Goal: Check status

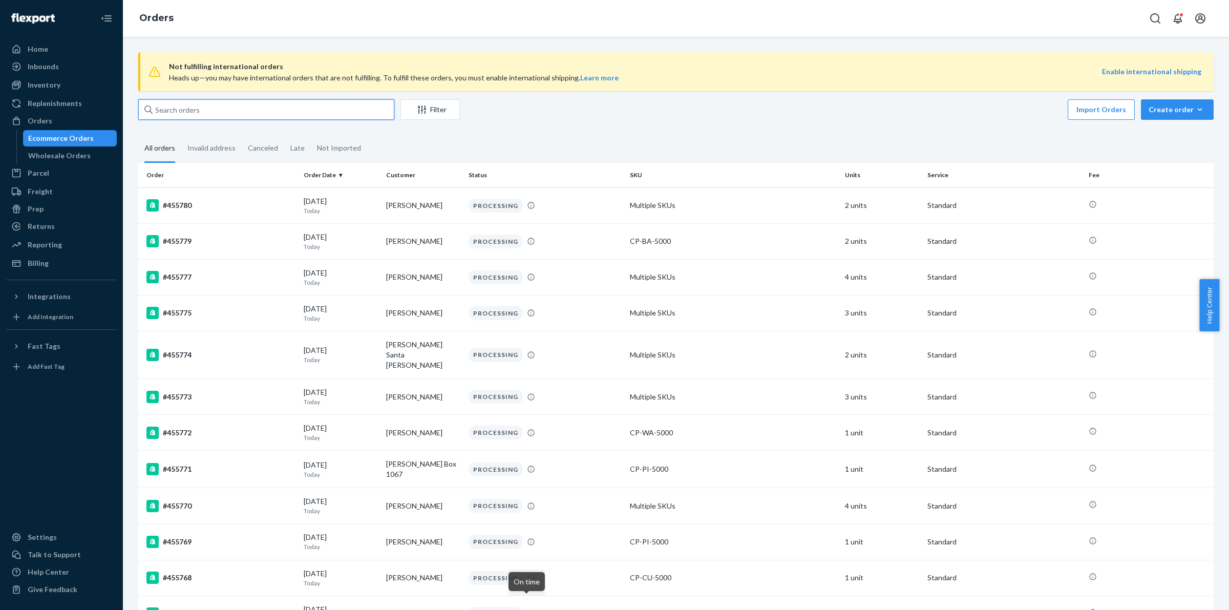
click at [313, 117] on input "text" at bounding box center [266, 109] width 256 height 20
paste input "B1HN2RMJXE"
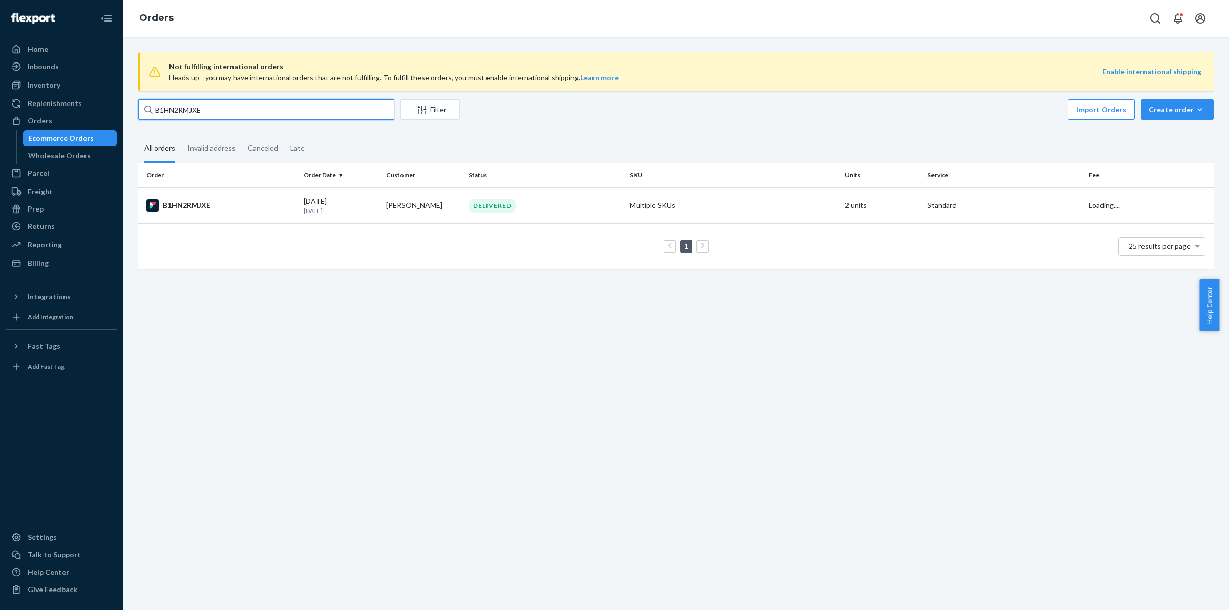
type input "B1HN2RMJXE"
drag, startPoint x: 312, startPoint y: 117, endPoint x: 554, endPoint y: 142, distance: 242.5
click at [564, 141] on fieldset "All orders Invalid address Canceled Late" at bounding box center [675, 149] width 1075 height 28
click at [231, 205] on div "B1HN2RMJXE" at bounding box center [220, 205] width 149 height 12
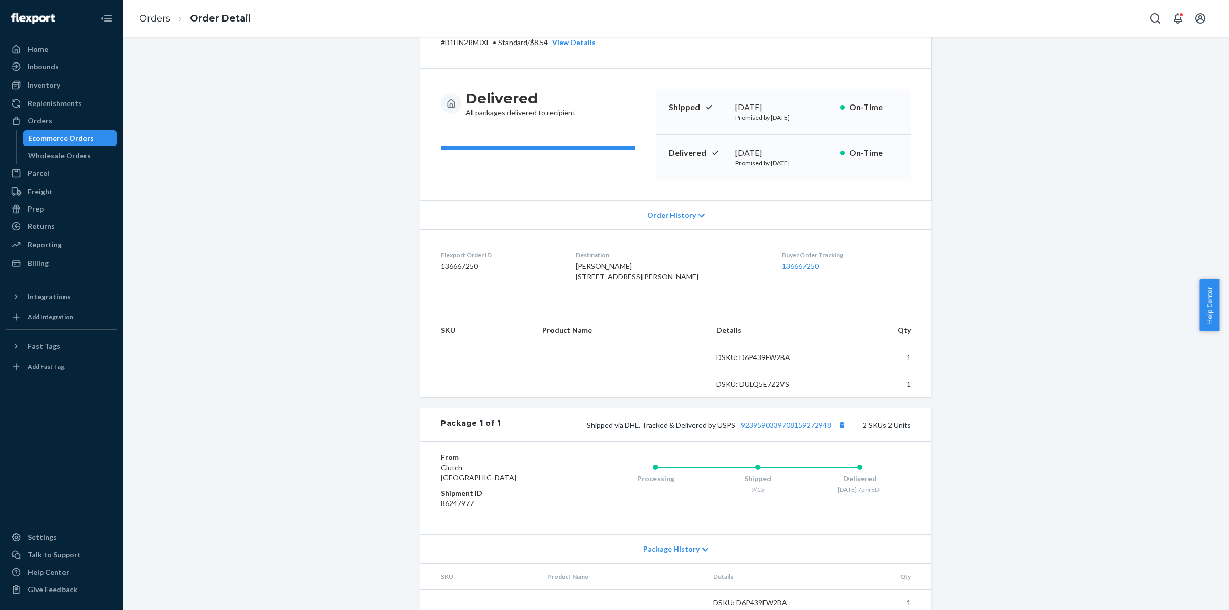
scroll to position [123, 0]
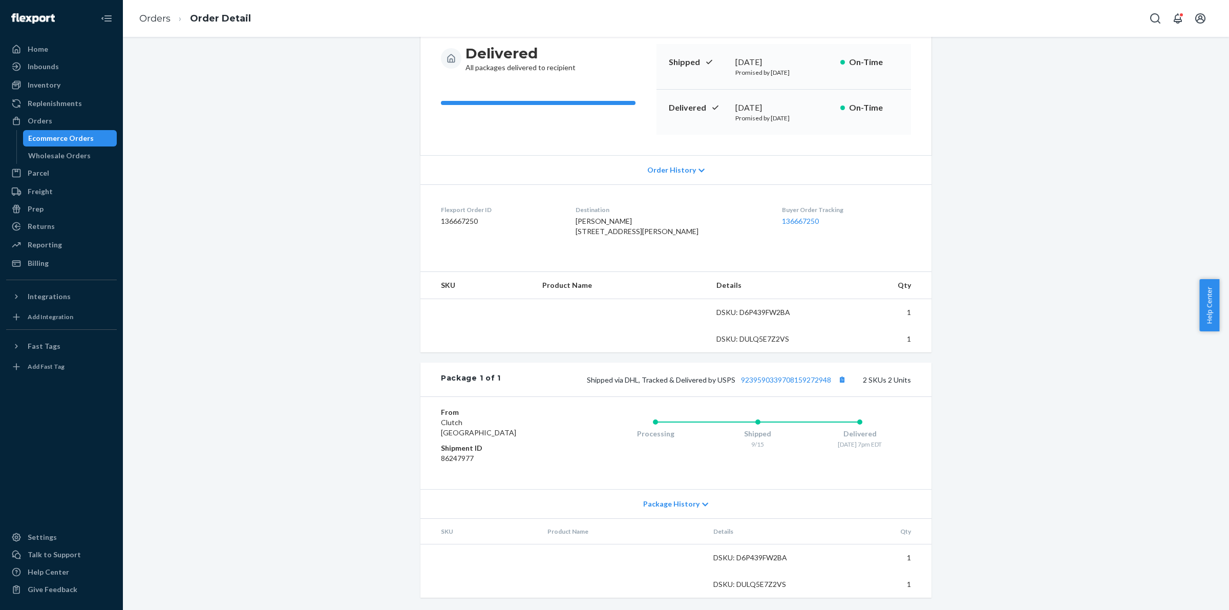
click at [759, 383] on div "Package 1 of 1 Shipped via DHL, Tracked & Delivered by USPS 9239590339708159272…" at bounding box center [675, 380] width 511 height 34
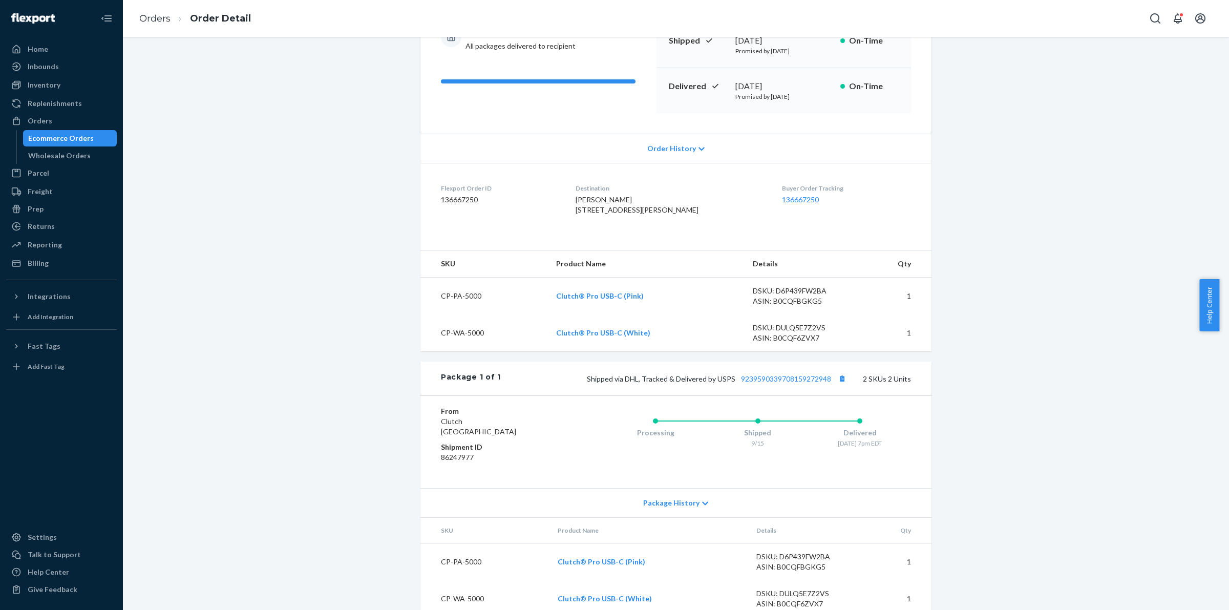
click at [762, 377] on div "Flexport Order # B1HN2RMJXE • Standard / $8.54 View Details Submit Claim Create…" at bounding box center [675, 273] width 511 height 688
click at [766, 383] on link "9239590339708159272948" at bounding box center [786, 378] width 90 height 9
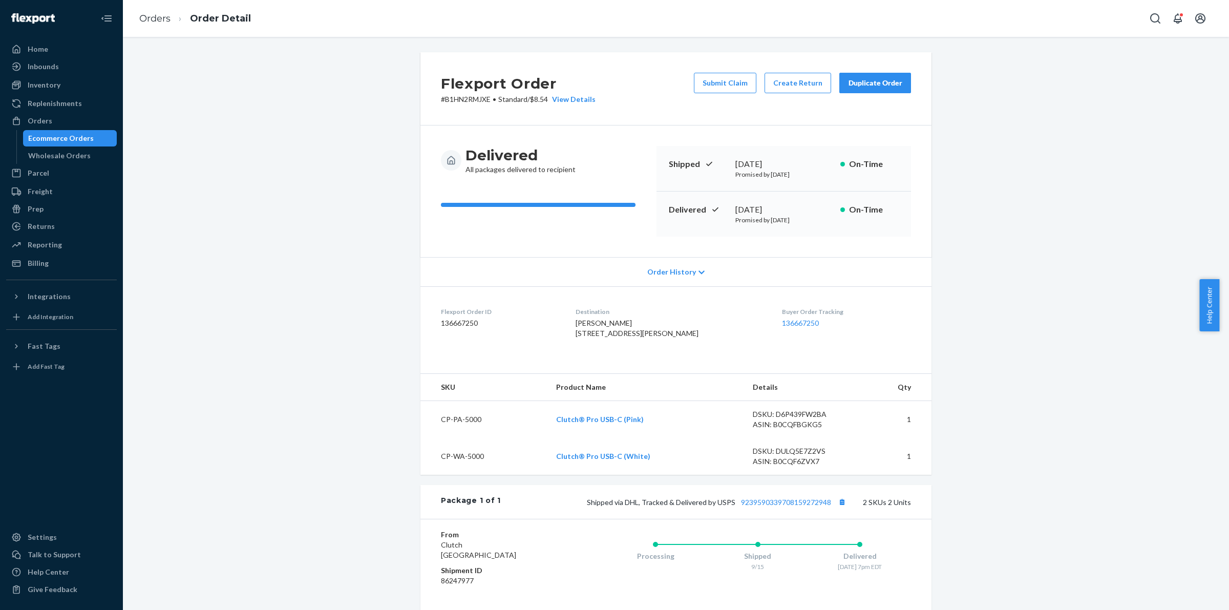
click at [77, 133] on div "Ecommerce Orders" at bounding box center [61, 138] width 66 height 10
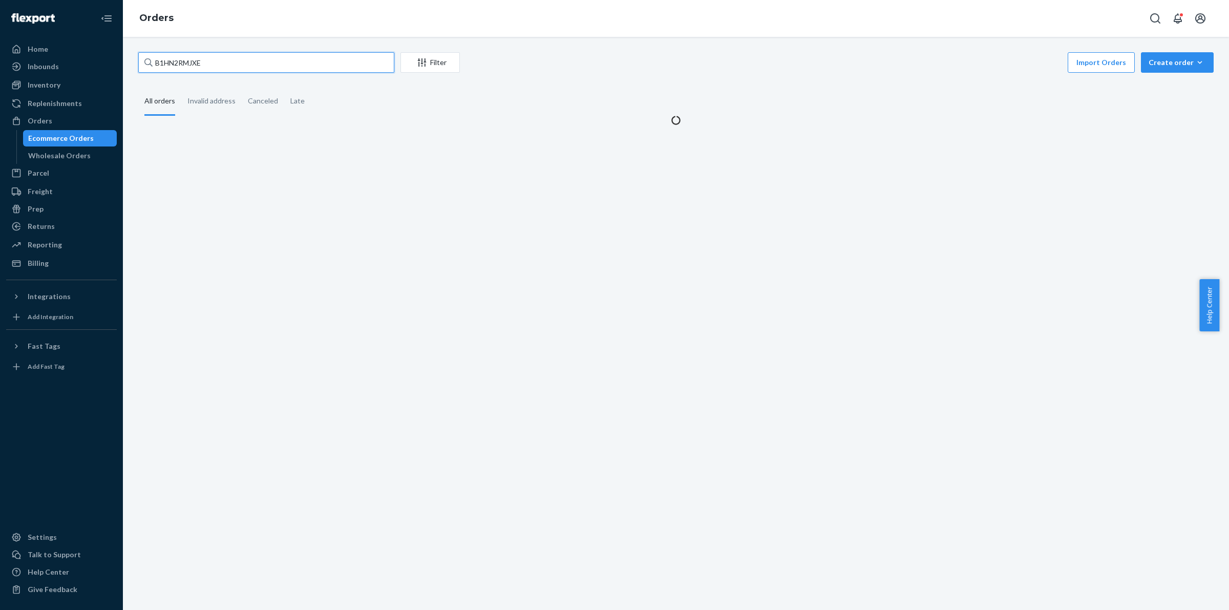
click at [263, 65] on input "B1HN2RMJXE" at bounding box center [266, 62] width 256 height 20
paste input "446226"
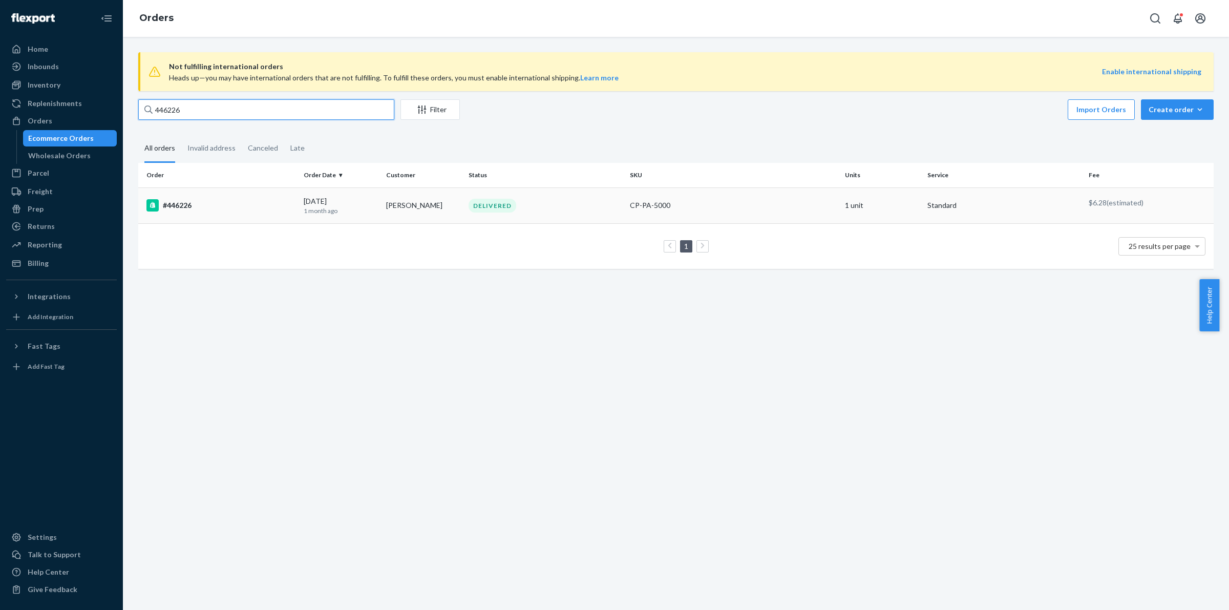
type input "446226"
click at [190, 204] on div "#446226" at bounding box center [220, 205] width 149 height 12
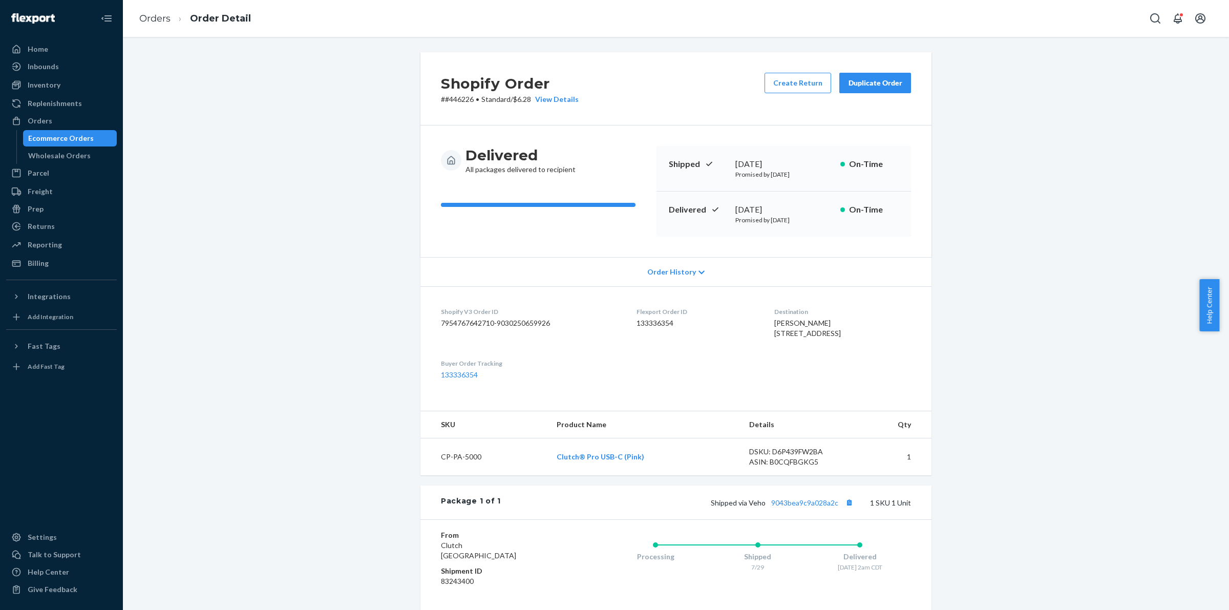
click at [90, 137] on div "Ecommerce Orders" at bounding box center [70, 138] width 92 height 14
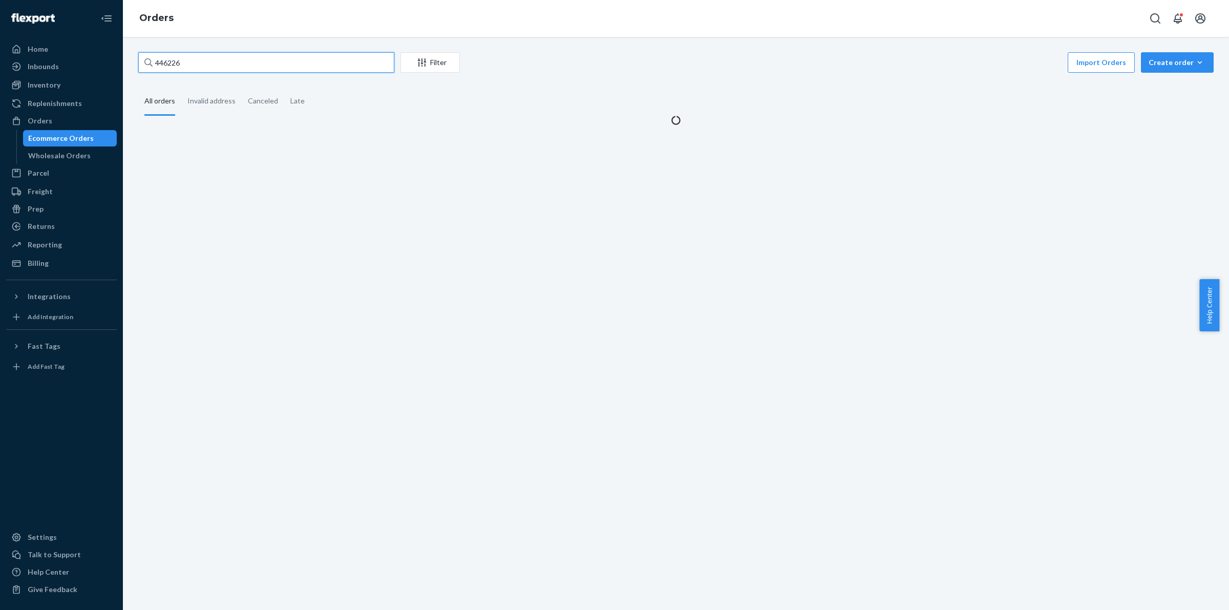
click at [353, 60] on input "446226" at bounding box center [266, 62] width 256 height 20
paste input "54040"
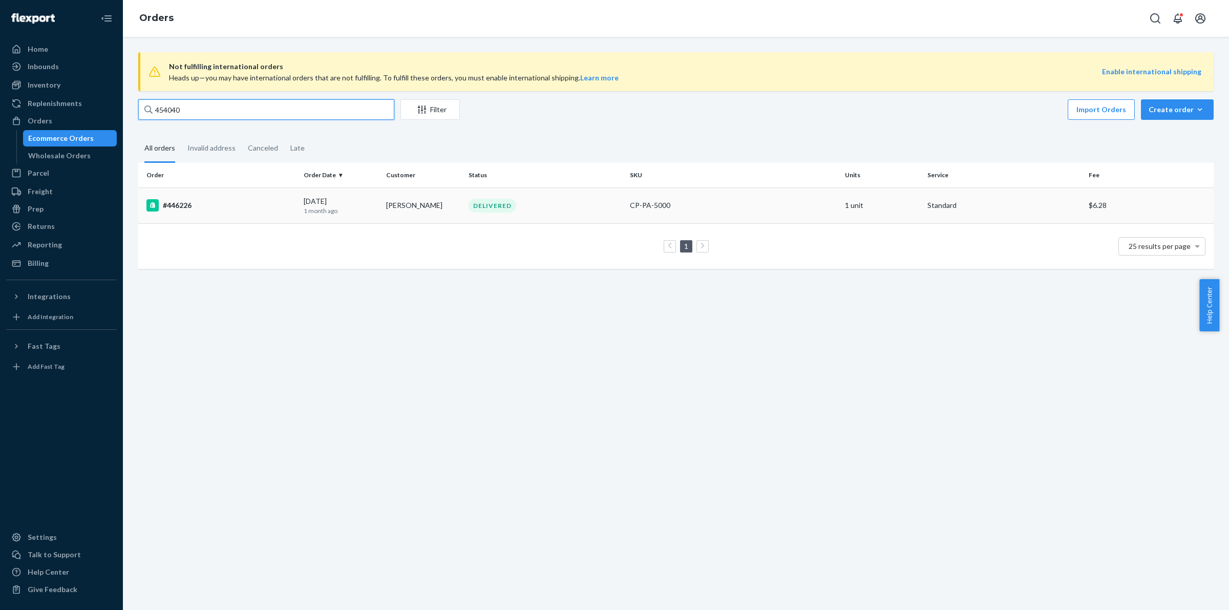
type input "454040"
click at [216, 206] on div "#446226" at bounding box center [220, 205] width 149 height 12
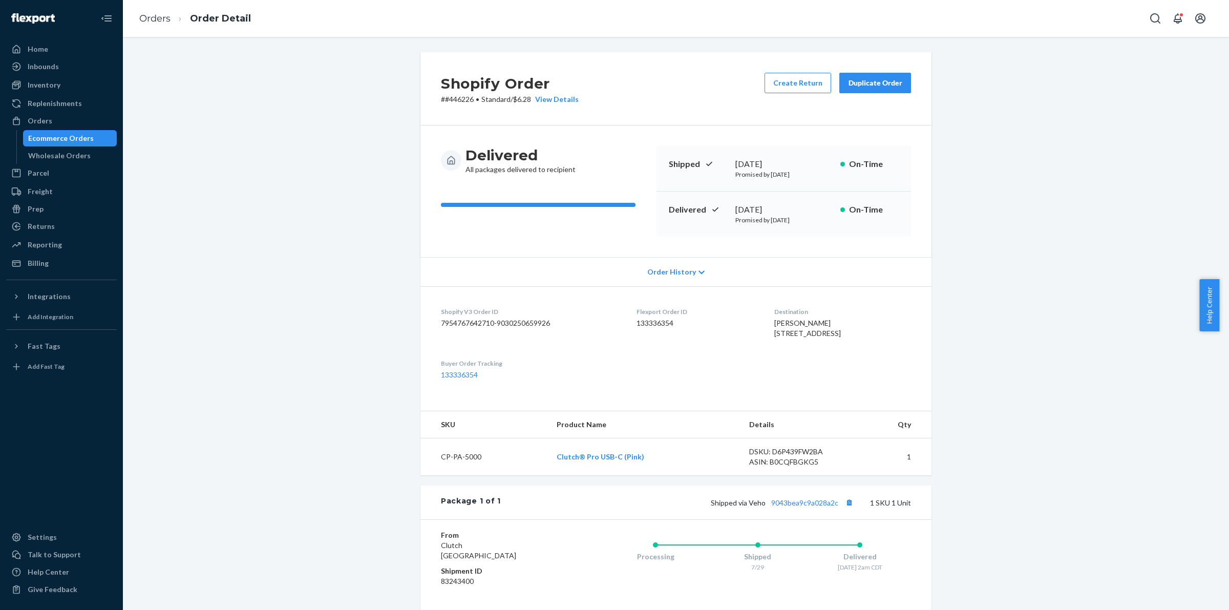
drag, startPoint x: 390, startPoint y: 167, endPoint x: 373, endPoint y: 150, distance: 24.6
